Goal: Information Seeking & Learning: Check status

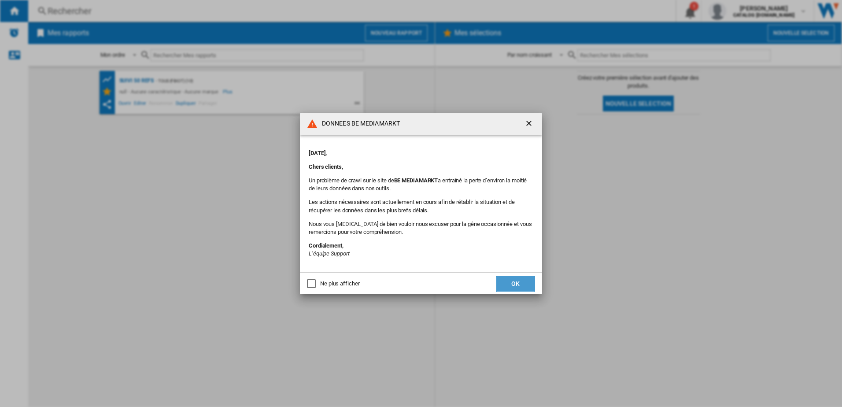
click at [505, 285] on button "OK" at bounding box center [516, 284] width 39 height 16
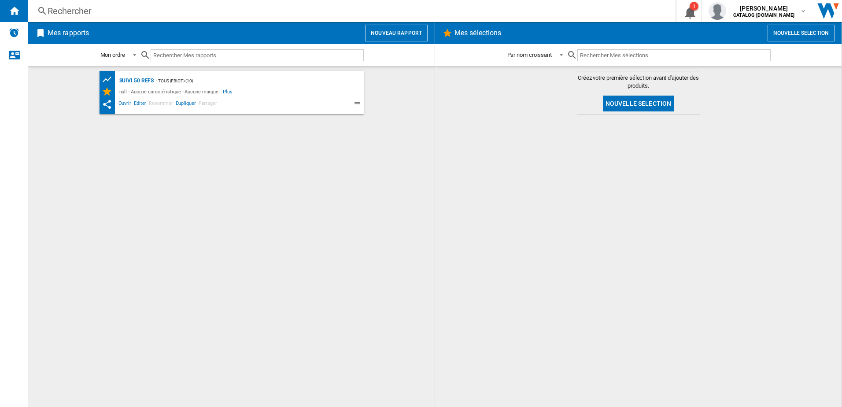
click at [140, 9] on div "Rechercher" at bounding box center [350, 11] width 605 height 12
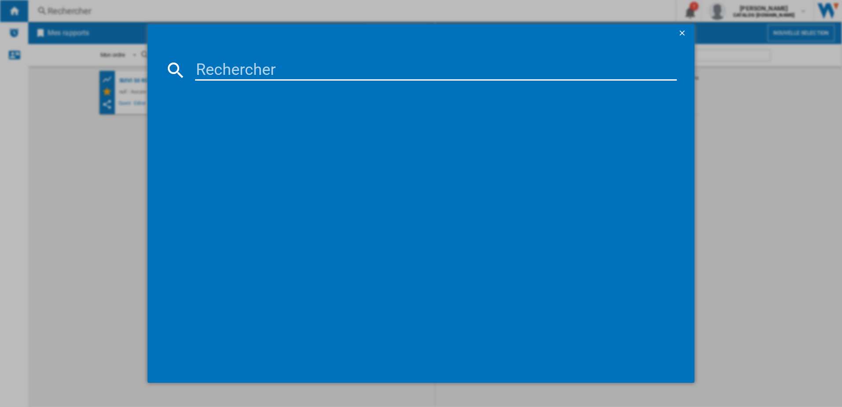
click at [200, 66] on input at bounding box center [436, 69] width 482 height 21
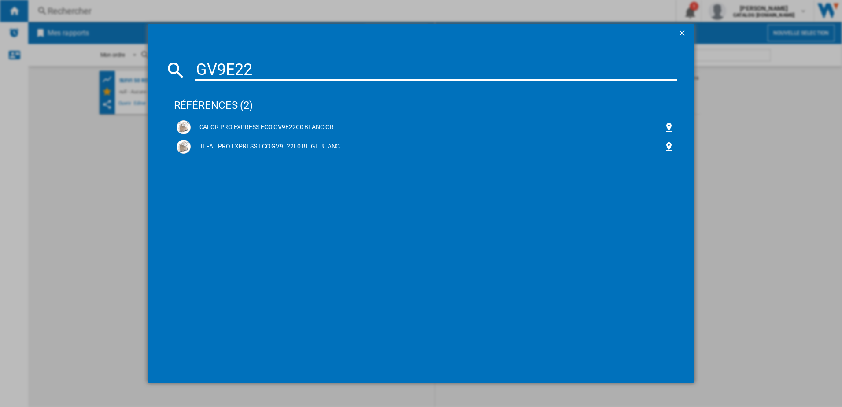
type input "GV9E22"
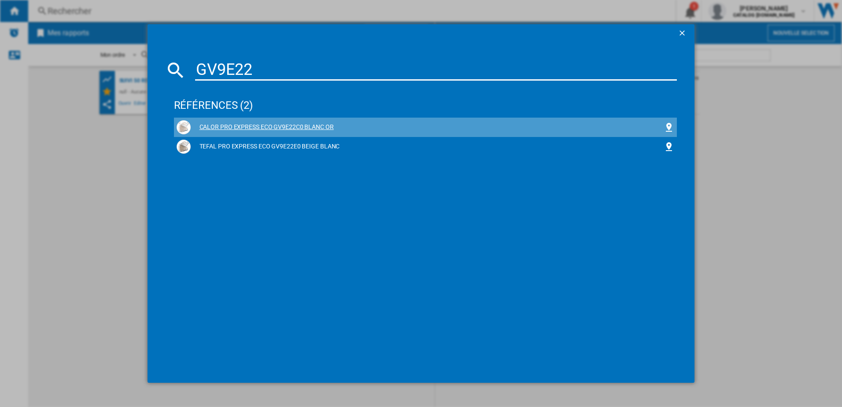
click at [220, 127] on div "CALOR PRO EXPRESS ECO GV9E22C0 BLANC OR" at bounding box center [428, 127] width 474 height 9
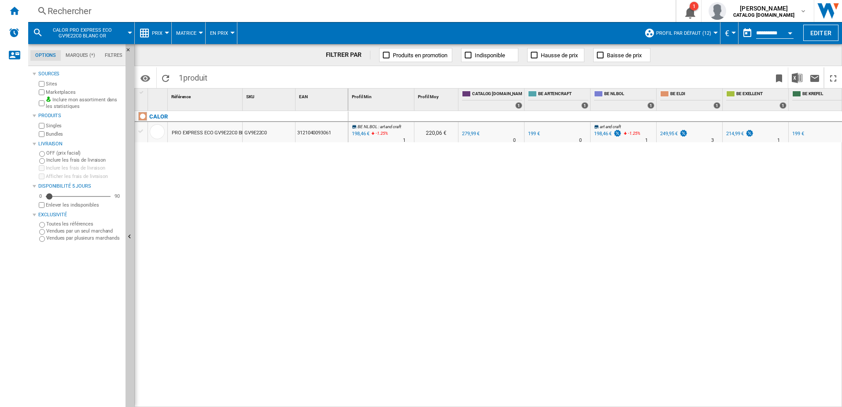
click at [166, 33] on div at bounding box center [167, 33] width 4 height 2
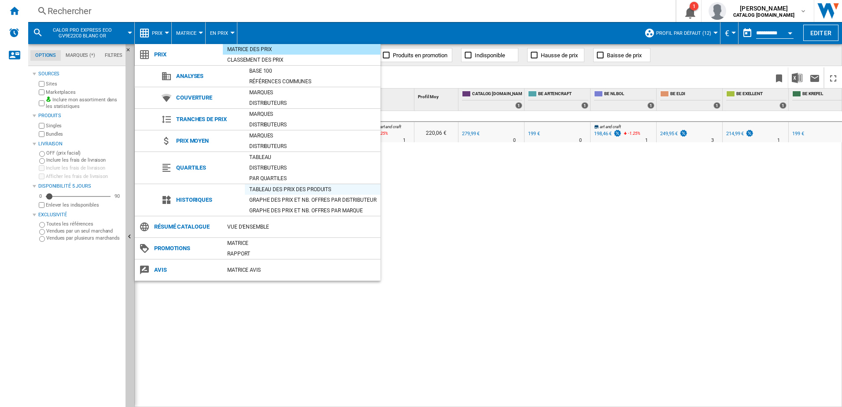
click at [258, 189] on div "Tableau des prix des produits" at bounding box center [313, 189] width 136 height 9
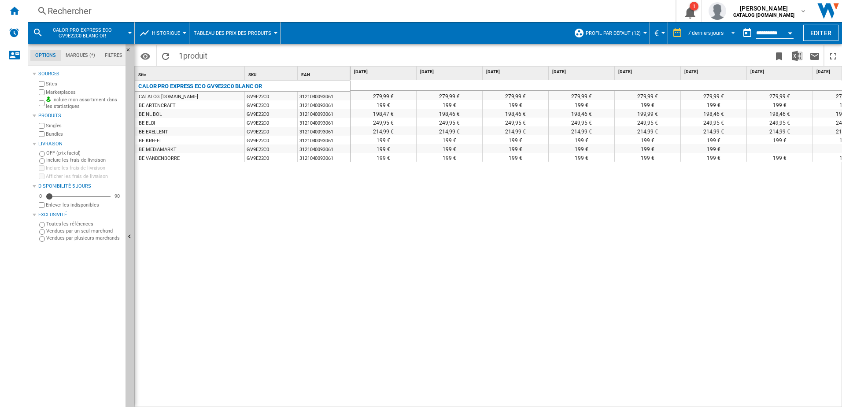
click at [731, 32] on span "REPORTS.WIZARD.STEPS.REPORT.STEPS.REPORT_OPTIONS.PERIOD: 7 derniers jours" at bounding box center [731, 32] width 11 height 8
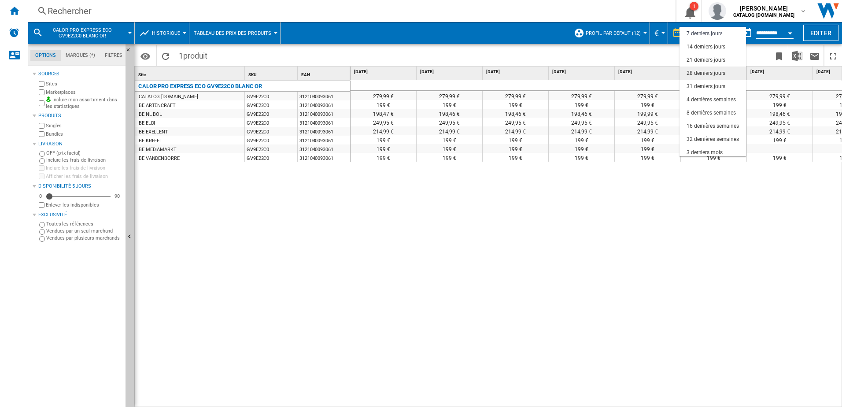
click at [706, 75] on div "28 derniers jours" at bounding box center [706, 73] width 39 height 7
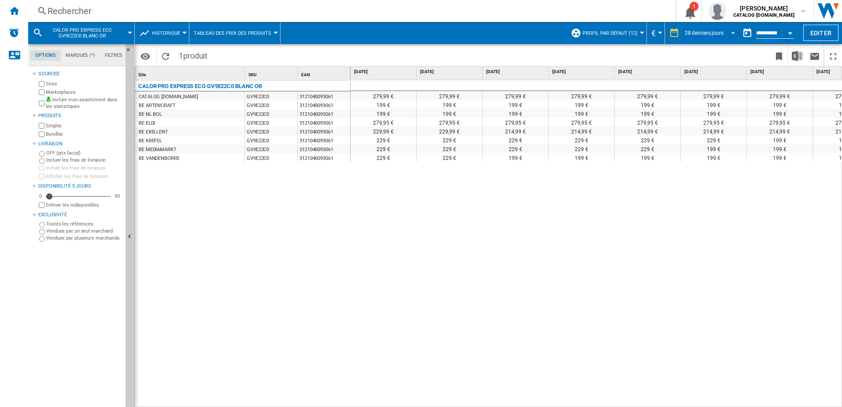
click at [734, 34] on span "REPORTS.WIZARD.STEPS.REPORT.STEPS.REPORT_OPTIONS.PERIOD: 28 derniers jours" at bounding box center [731, 32] width 11 height 8
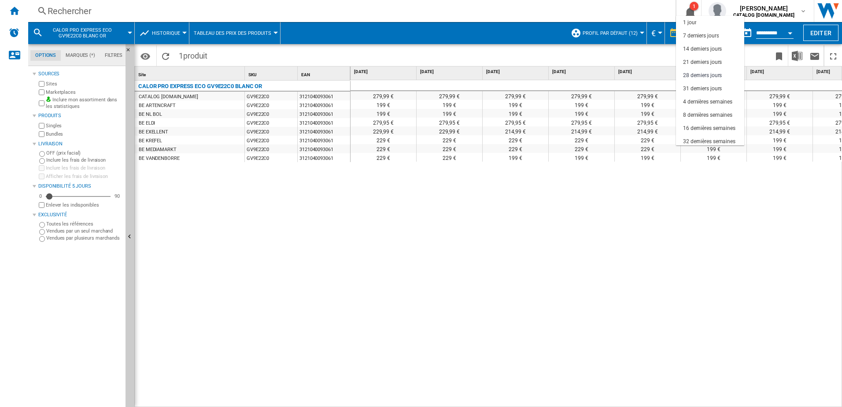
scroll to position [42, 0]
click at [706, 101] on div "32 dernières semaines" at bounding box center [709, 99] width 52 height 7
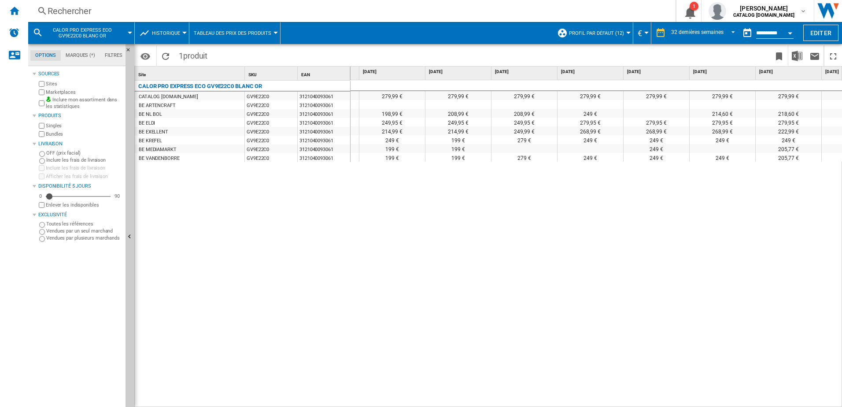
scroll to position [0, 125]
